Goal: Communication & Community: Participate in discussion

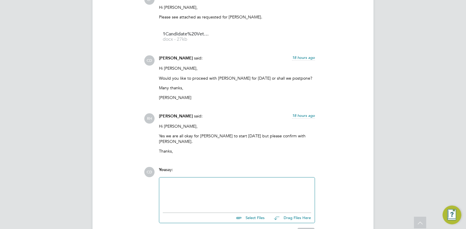
scroll to position [1609, 0]
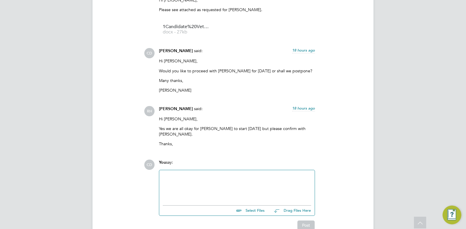
click at [208, 174] on div at bounding box center [237, 186] width 148 height 25
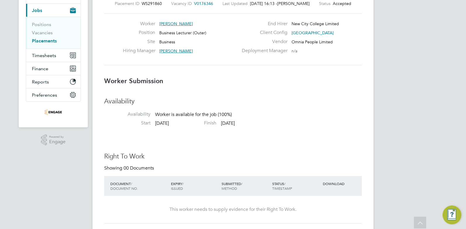
scroll to position [0, 0]
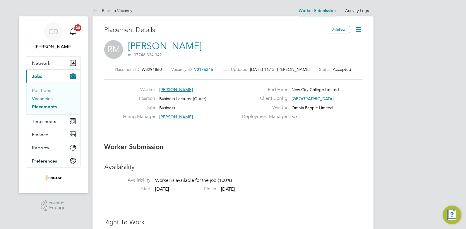
click at [41, 98] on link "Vacancies" at bounding box center [42, 99] width 21 height 6
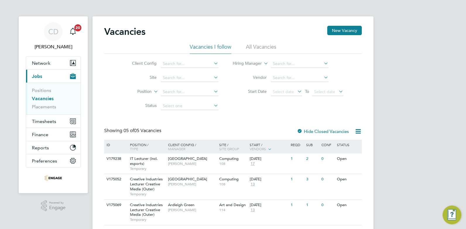
scroll to position [63, 0]
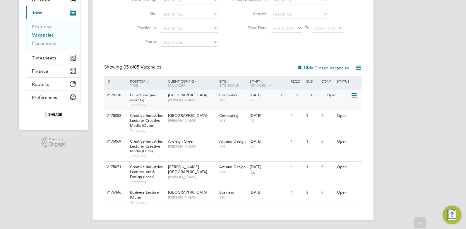
click at [181, 93] on span "[GEOGRAPHIC_DATA]" at bounding box center [187, 94] width 39 height 5
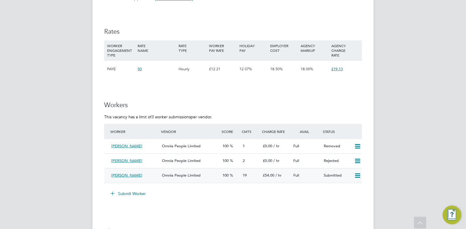
click at [157, 176] on div "[PERSON_NAME]" at bounding box center [134, 176] width 51 height 10
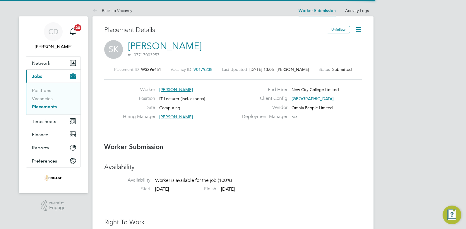
scroll to position [6, 93]
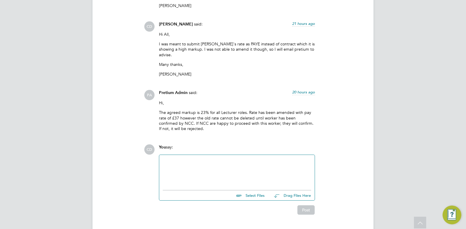
click at [170, 158] on div at bounding box center [237, 170] width 148 height 25
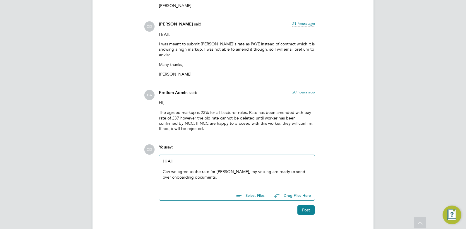
click at [223, 169] on div "Can we agree to the rate for [PERSON_NAME], my vetting are ready to send over o…" at bounding box center [237, 174] width 148 height 11
click at [244, 169] on div "Can we agree to the rate for [PERSON_NAME]? my vetting are ready to send over o…" at bounding box center [237, 174] width 148 height 11
click at [223, 169] on div "Can we agree to the rate for [PERSON_NAME]? my vetting team are ready to send o…" at bounding box center [237, 174] width 148 height 11
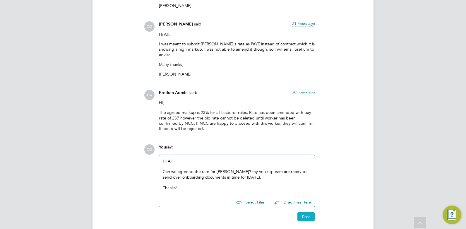
click at [307, 212] on button "Post" at bounding box center [305, 216] width 17 height 9
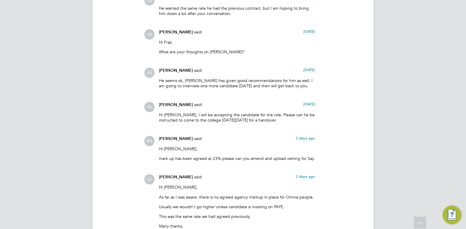
scroll to position [629, 0]
